Goal: Use online tool/utility: Utilize a website feature to perform a specific function

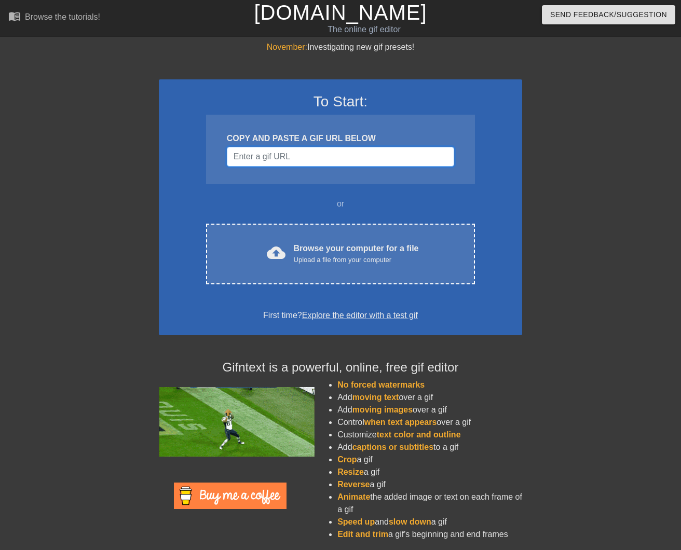
click at [263, 159] on input "Username" at bounding box center [340, 157] width 227 height 20
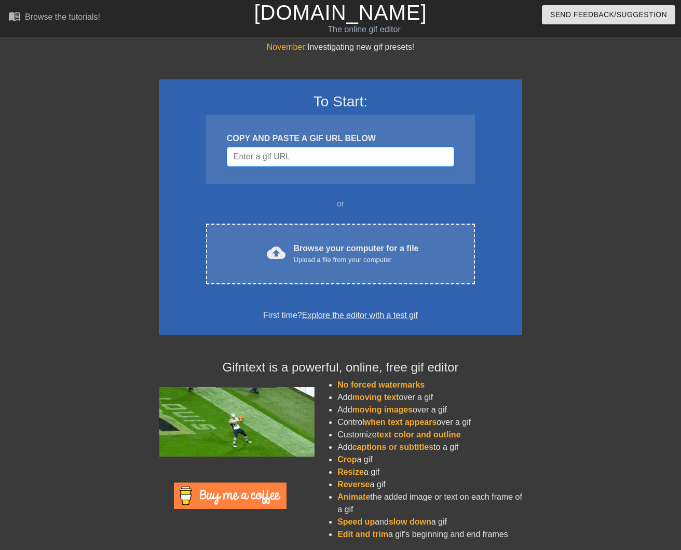
click at [241, 159] on input "Username" at bounding box center [340, 157] width 227 height 20
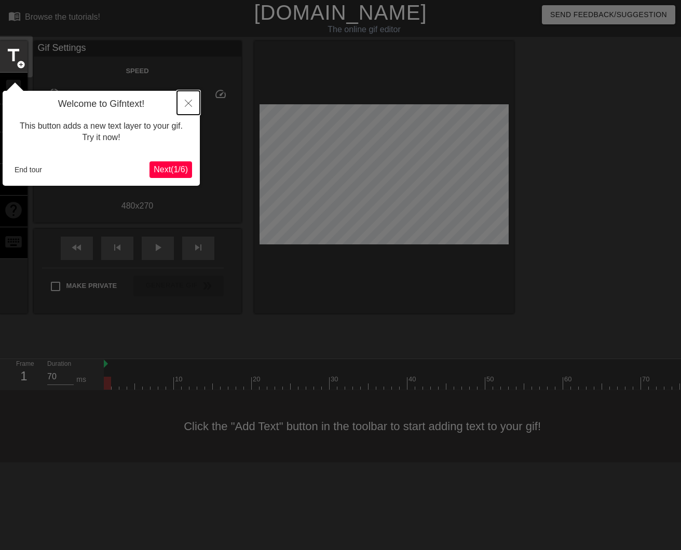
click at [186, 101] on icon "Close" at bounding box center [188, 103] width 7 height 7
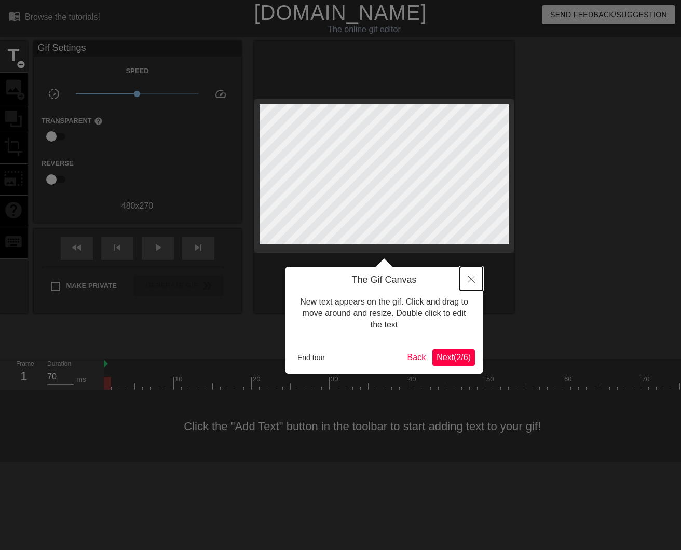
click at [476, 277] on button "Close" at bounding box center [471, 279] width 23 height 24
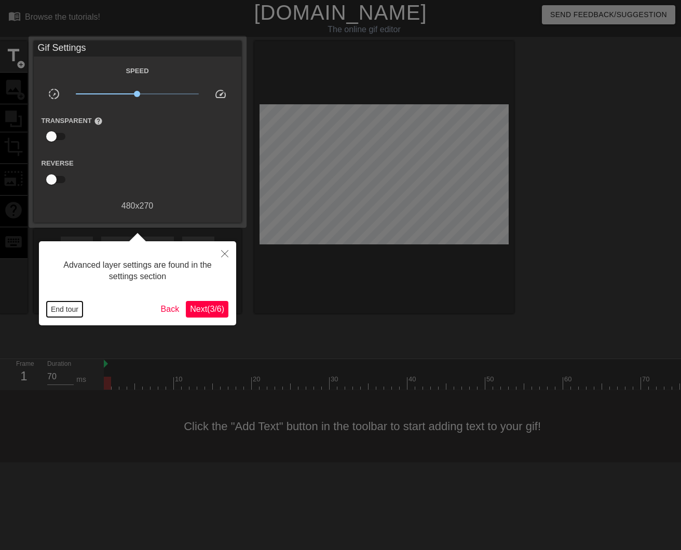
click at [64, 304] on button "End tour" at bounding box center [65, 310] width 36 height 16
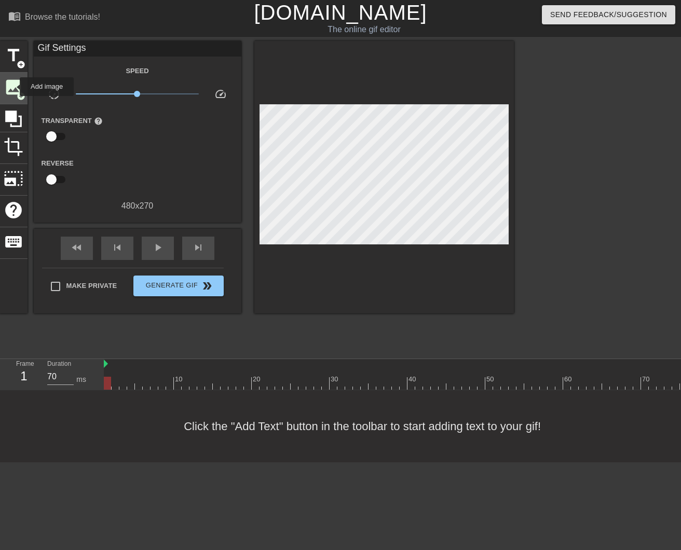
click at [13, 87] on span "image" at bounding box center [14, 87] width 20 height 20
click at [14, 83] on span "image" at bounding box center [14, 87] width 20 height 20
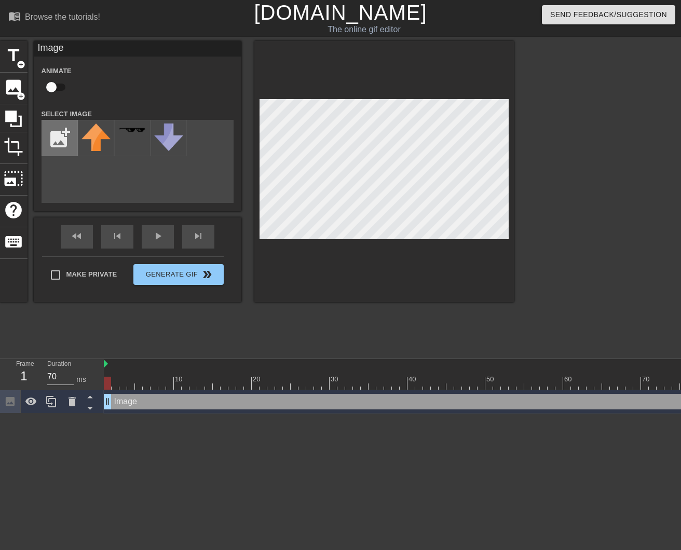
click at [63, 144] on input "file" at bounding box center [59, 137] width 35 height 35
type input "C:\fakepath\Screenshot [DATE] 11.16.21.png"
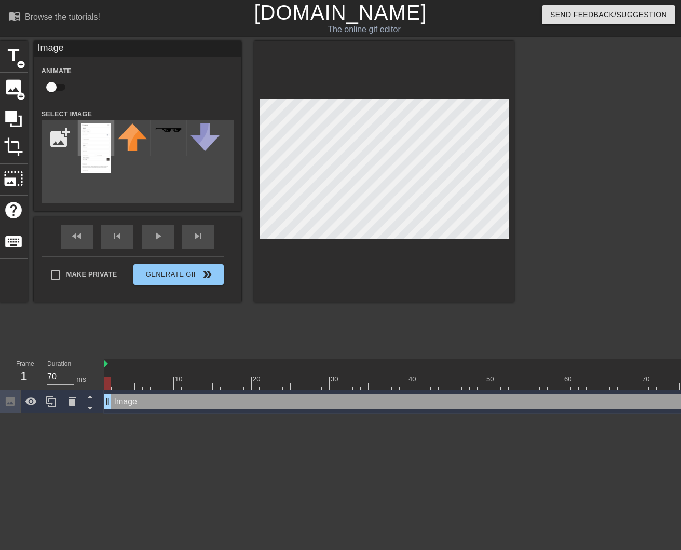
click at [89, 154] on img at bounding box center [96, 148] width 29 height 49
click at [351, 248] on div at bounding box center [384, 171] width 260 height 261
click at [178, 274] on div "Make Private Generate Gif double_arrow" at bounding box center [133, 276] width 182 height 41
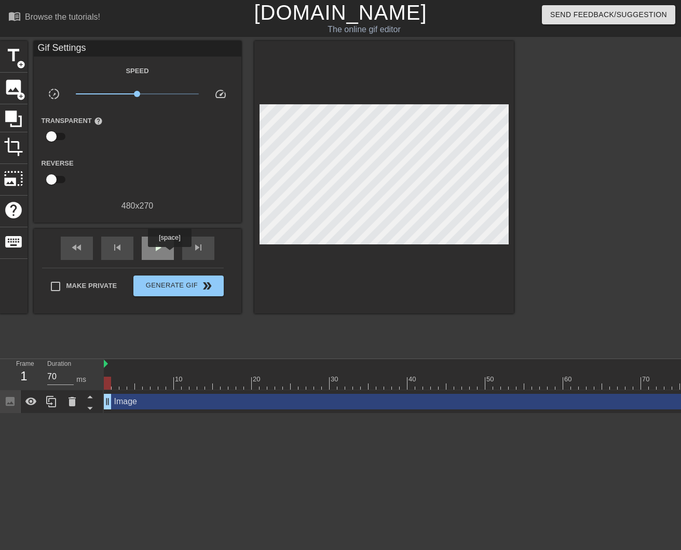
click at [165, 249] on div "play_arrow" at bounding box center [158, 248] width 32 height 23
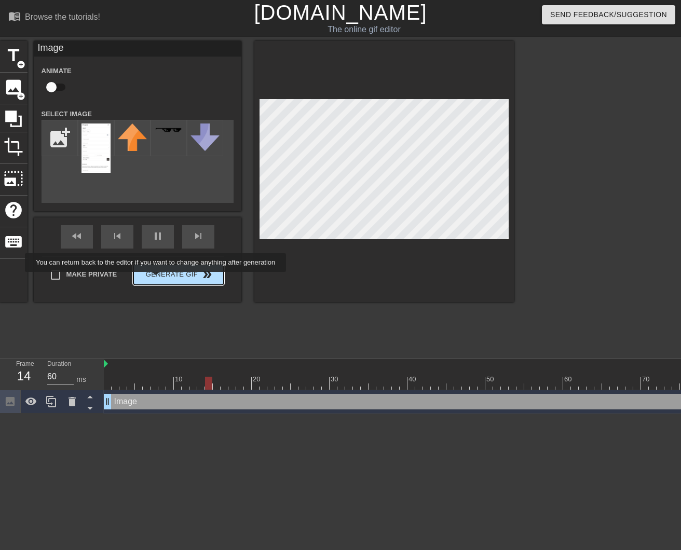
type input "70"
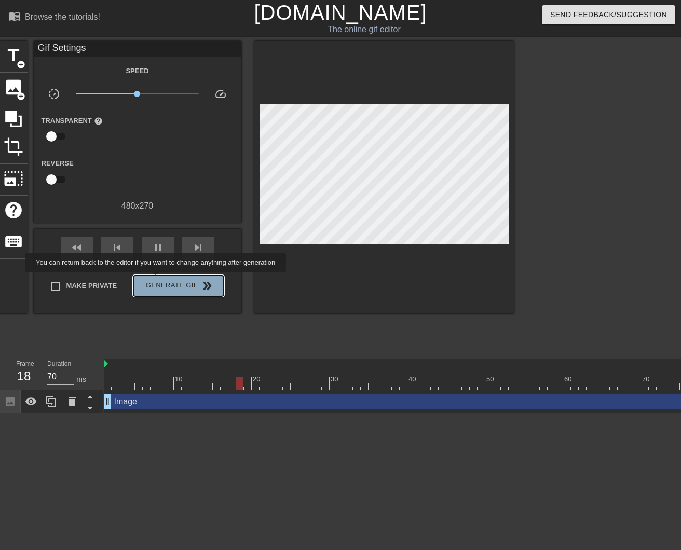
click at [162, 280] on span "Generate Gif double_arrow" at bounding box center [179, 286] width 82 height 12
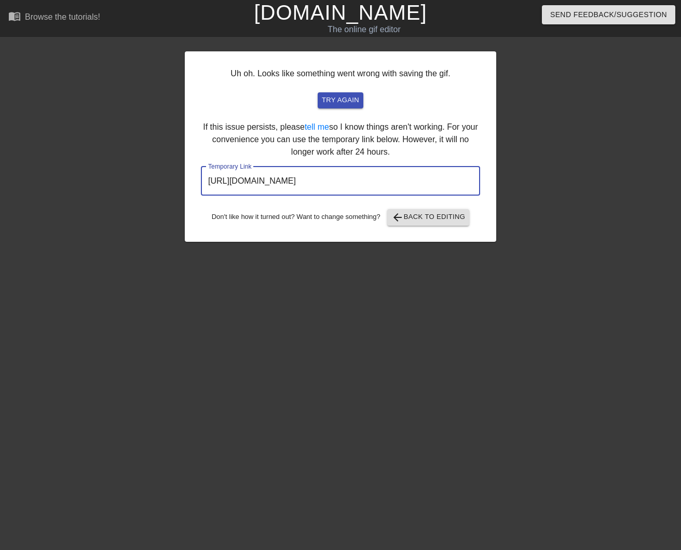
drag, startPoint x: 427, startPoint y: 181, endPoint x: 194, endPoint y: 182, distance: 233.6
click at [194, 182] on div "Uh oh. Looks like something went wrong with saving the gif. try again If this i…" at bounding box center [340, 146] width 311 height 191
